Goal: Task Accomplishment & Management: Complete application form

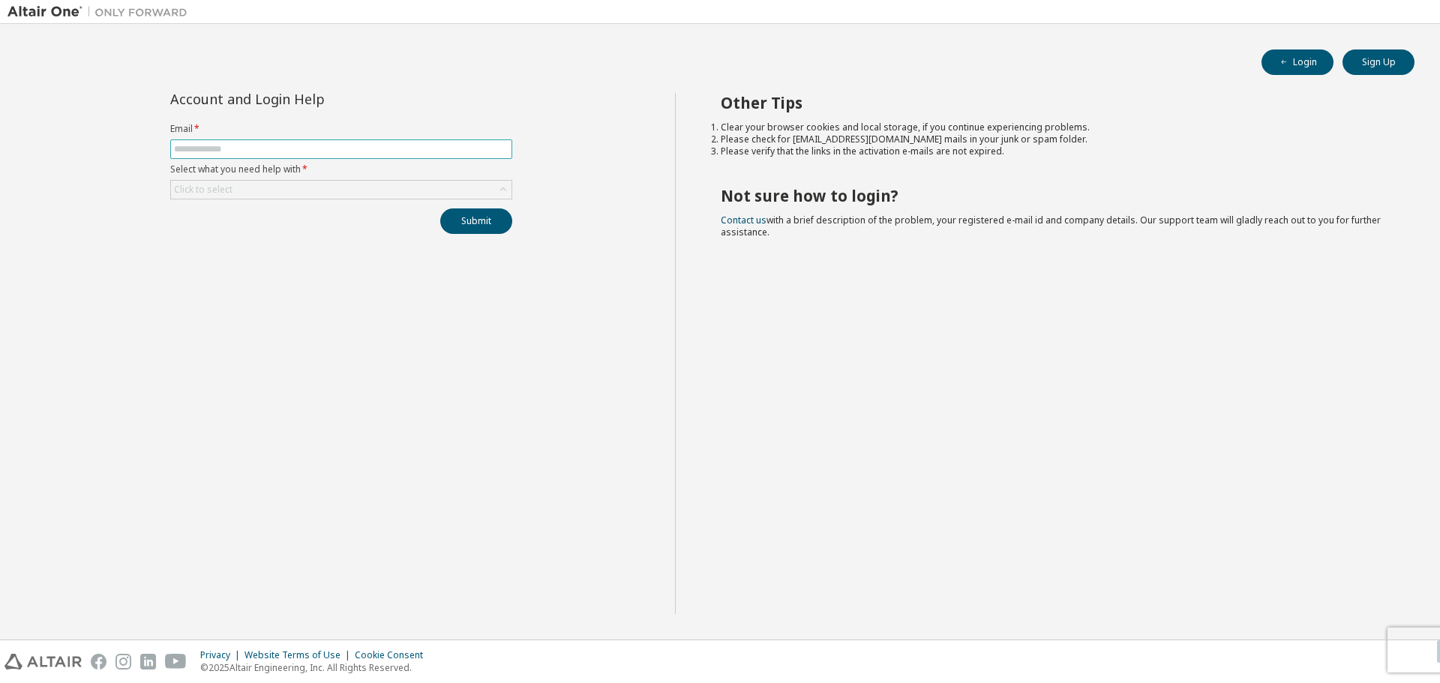
click at [331, 151] on input "text" at bounding box center [341, 149] width 334 height 12
type input "**********"
click at [405, 182] on div "Click to select" at bounding box center [341, 190] width 340 height 18
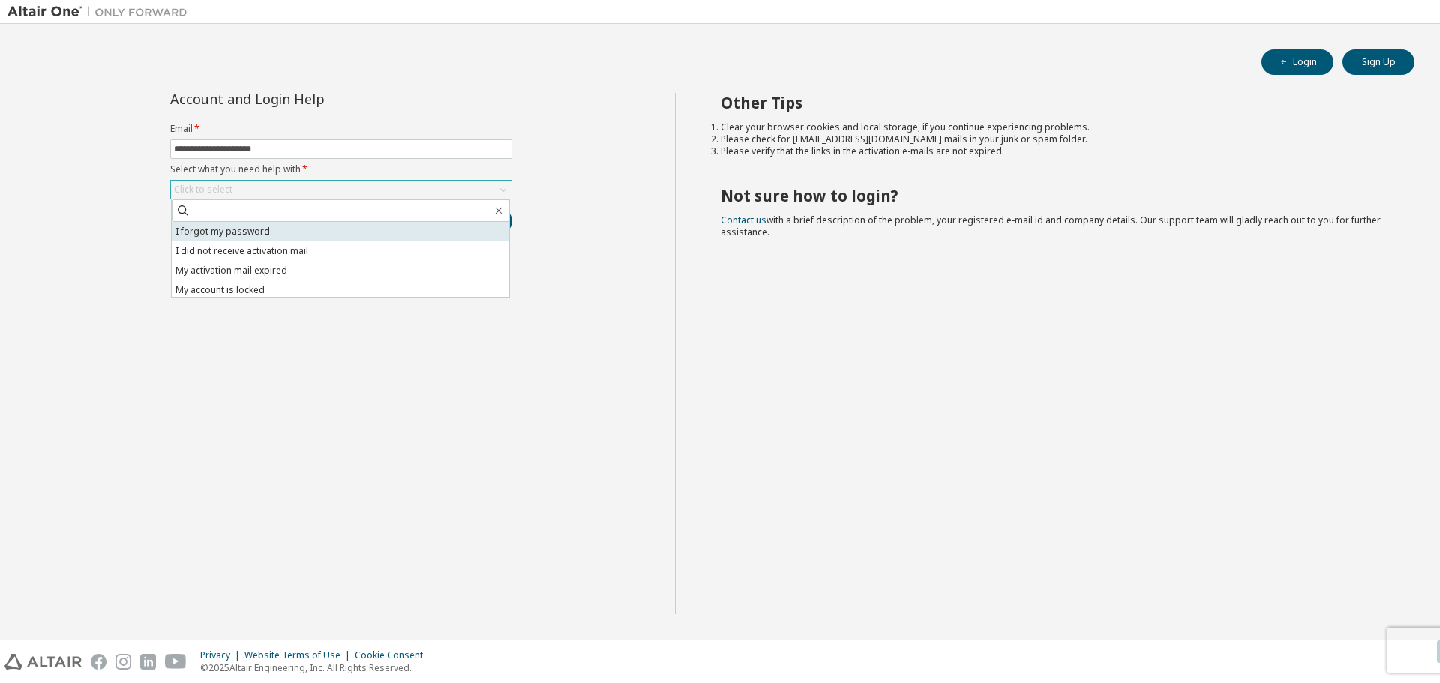
click at [397, 230] on li "I forgot my password" at bounding box center [340, 231] width 337 height 19
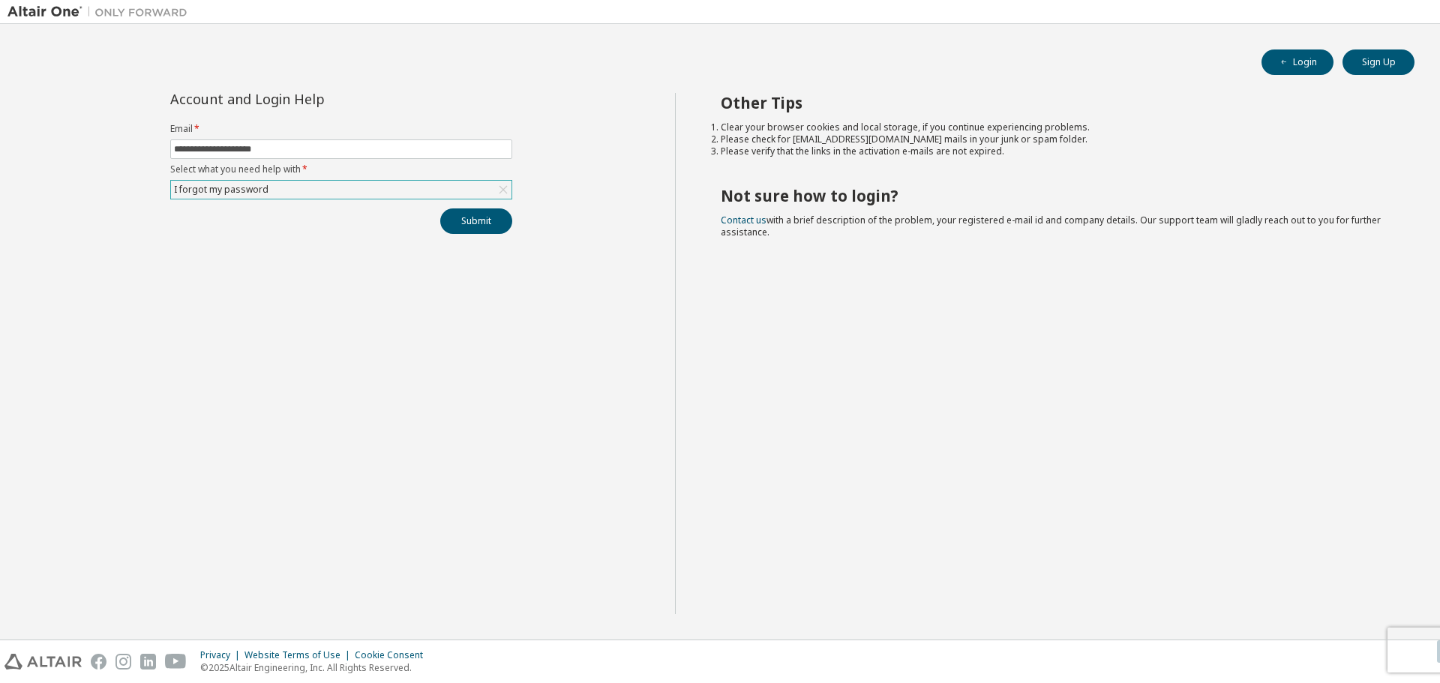
click at [404, 229] on div "Submit" at bounding box center [341, 220] width 342 height 25
click at [479, 226] on button "Submit" at bounding box center [476, 220] width 72 height 25
click at [499, 224] on button "Submit" at bounding box center [476, 220] width 72 height 25
click at [1412, 604] on icon "button" at bounding box center [1408, 607] width 9 height 9
click at [1408, 649] on icon "button" at bounding box center [1408, 652] width 9 height 9
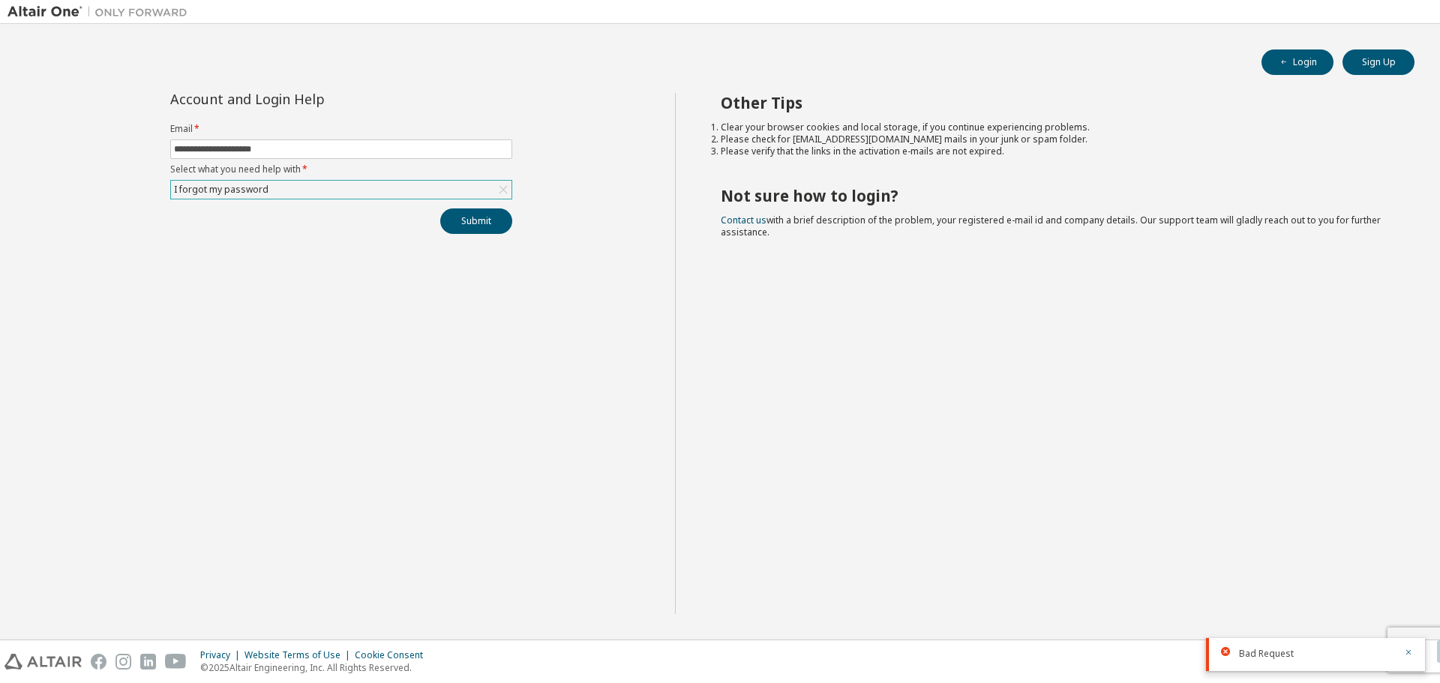
click at [1338, 594] on div "Other Tips Clear your browser cookies and local storage, if you continue experi…" at bounding box center [1054, 353] width 758 height 521
click at [288, 137] on form "Email * Select what you need help with * Click to select" at bounding box center [341, 161] width 342 height 76
click at [292, 150] on input "text" at bounding box center [341, 149] width 334 height 12
type input "**********"
click at [300, 190] on div "Click to select" at bounding box center [341, 190] width 340 height 18
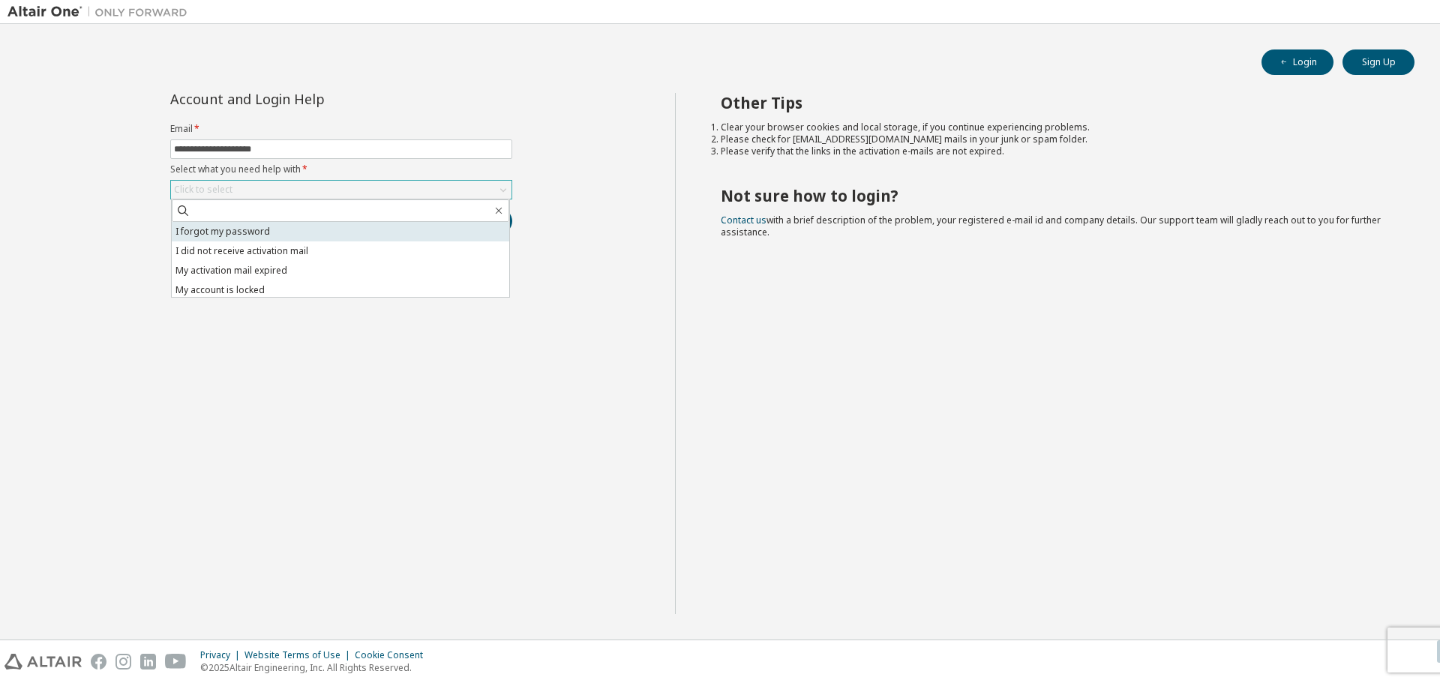
click at [289, 233] on li "I forgot my password" at bounding box center [340, 231] width 337 height 19
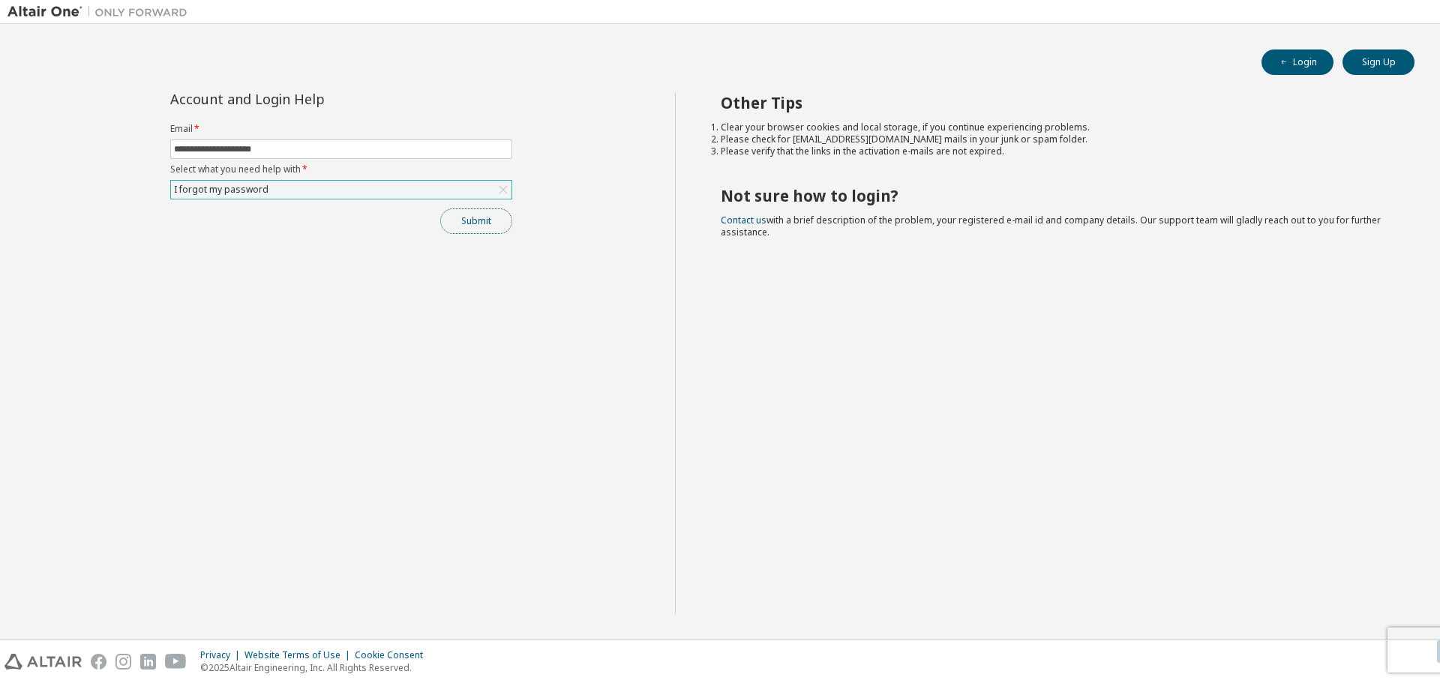
click at [484, 223] on button "Submit" at bounding box center [476, 220] width 72 height 25
click at [1408, 648] on icon "button" at bounding box center [1408, 652] width 9 height 9
click at [1346, 64] on button "Sign Up" at bounding box center [1378, 61] width 72 height 25
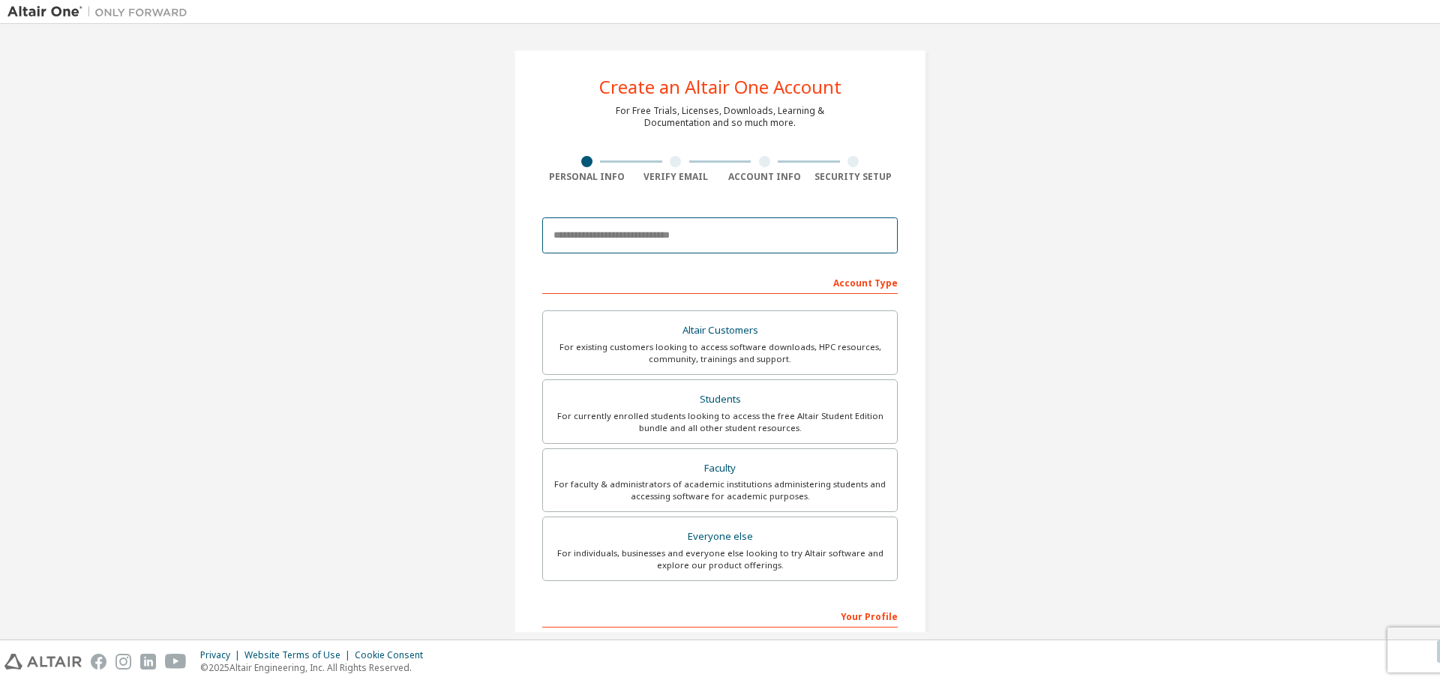
click at [712, 242] on input "email" at bounding box center [719, 235] width 355 height 36
click at [427, 243] on div "Create an Altair One Account For Free Trials, Licenses, Downloads, Learning & D…" at bounding box center [719, 428] width 1425 height 794
